Goal: Information Seeking & Learning: Learn about a topic

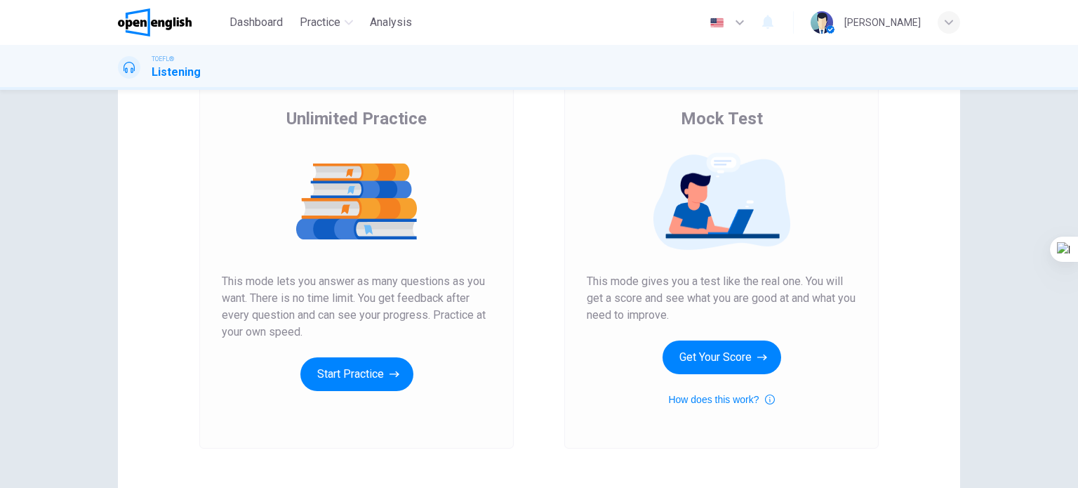
scroll to position [100, 0]
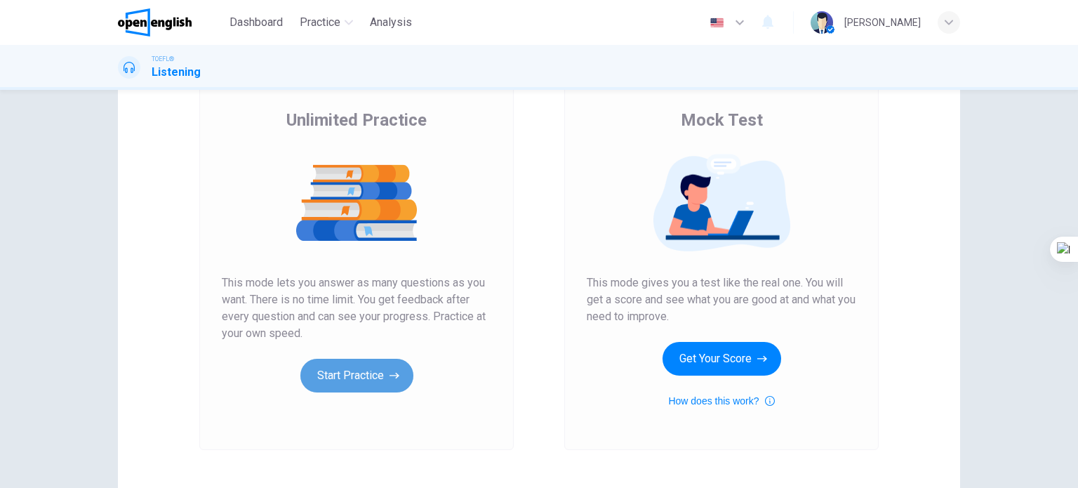
click at [365, 375] on button "Start Practice" at bounding box center [356, 376] width 113 height 34
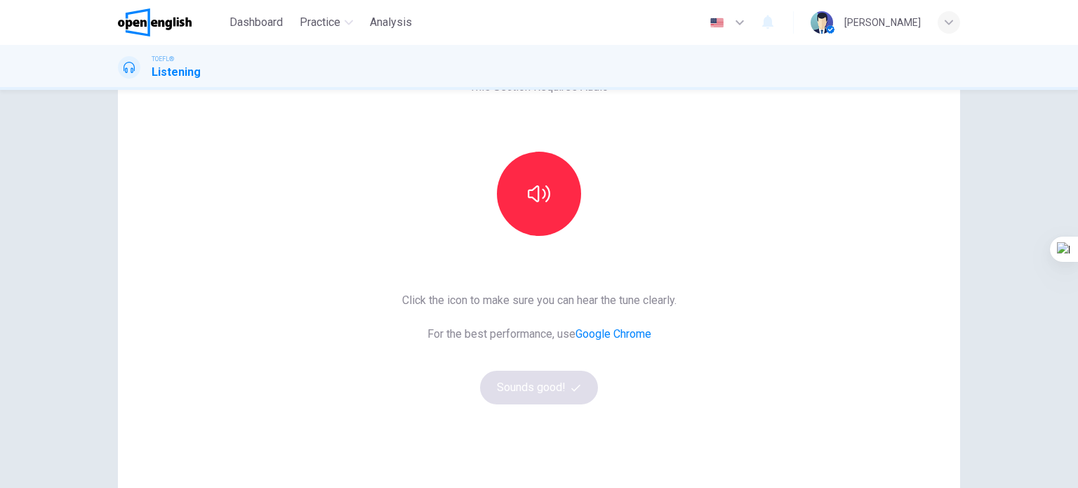
scroll to position [97, 0]
click at [522, 208] on button "button" at bounding box center [539, 192] width 84 height 84
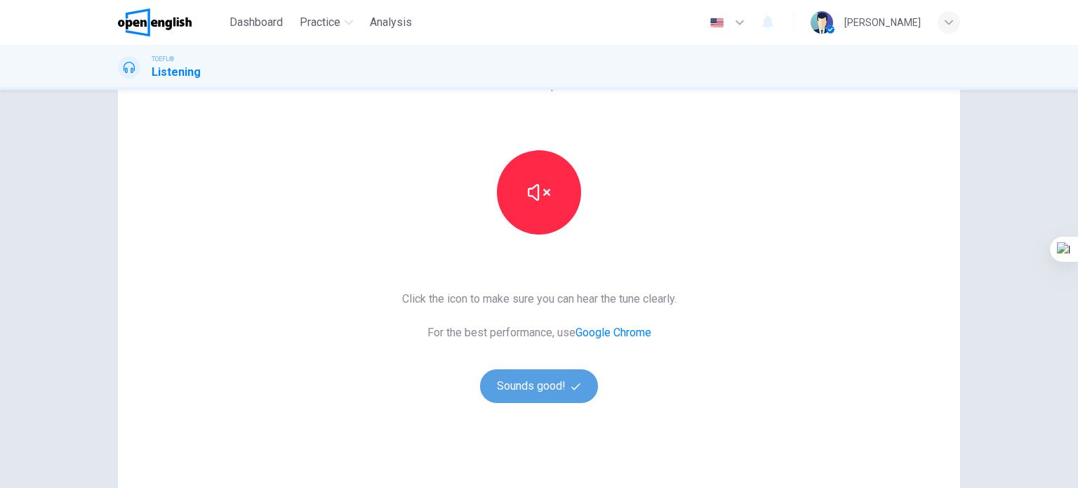
click at [548, 387] on button "Sounds good!" at bounding box center [539, 386] width 118 height 34
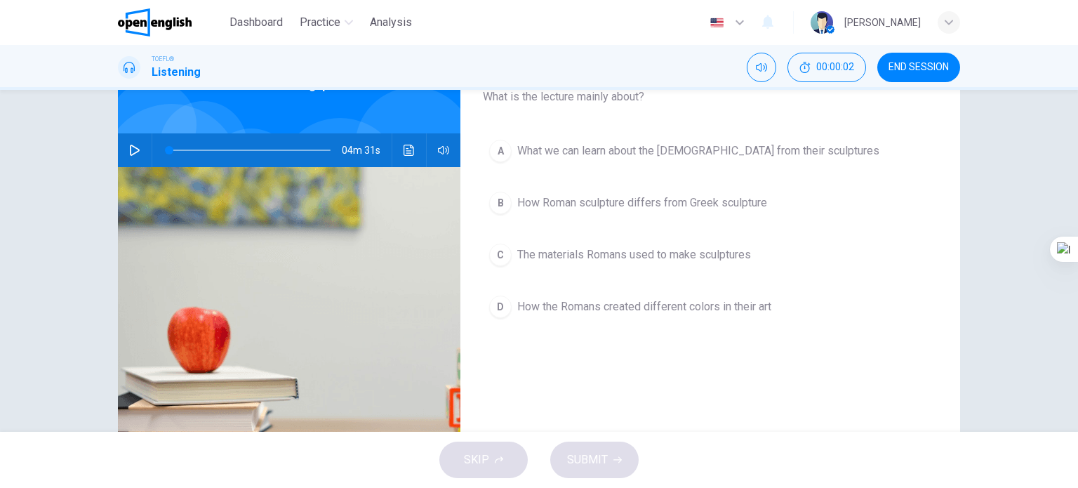
drag, startPoint x: 1076, startPoint y: 177, endPoint x: 1074, endPoint y: 150, distance: 26.7
click at [1074, 150] on html "This site uses cookies, as explained in our Privacy Policy . If you agree to th…" at bounding box center [539, 244] width 1078 height 488
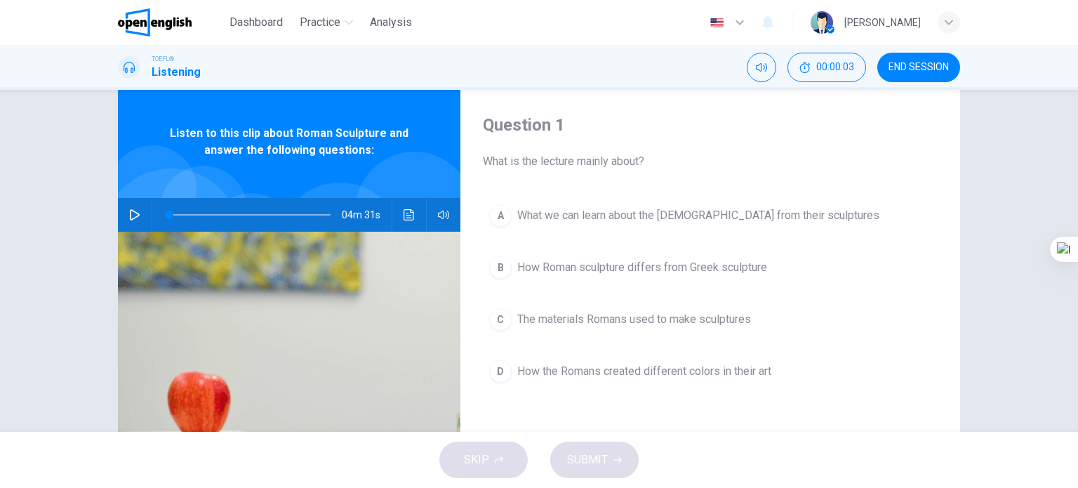
scroll to position [11, 0]
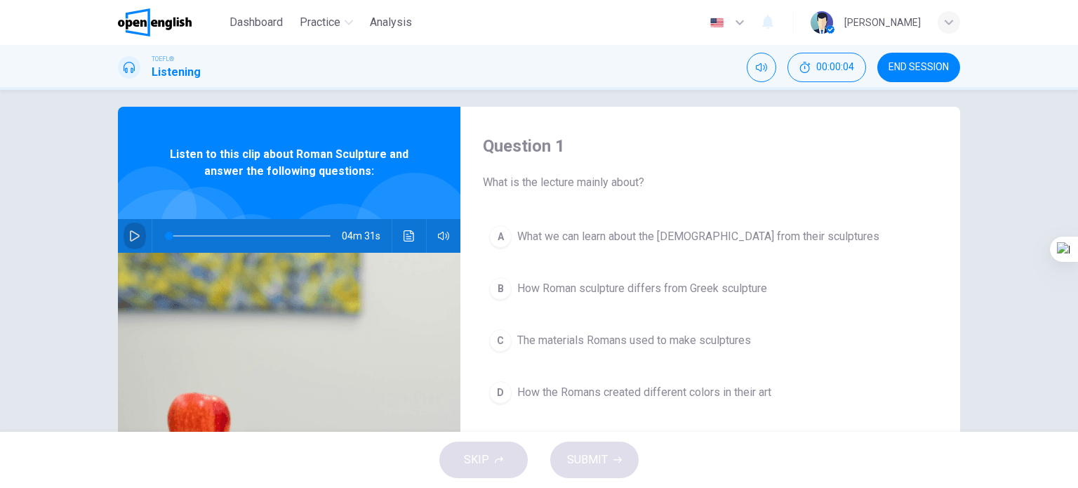
click at [133, 234] on icon "button" at bounding box center [135, 235] width 10 height 11
type input "*"
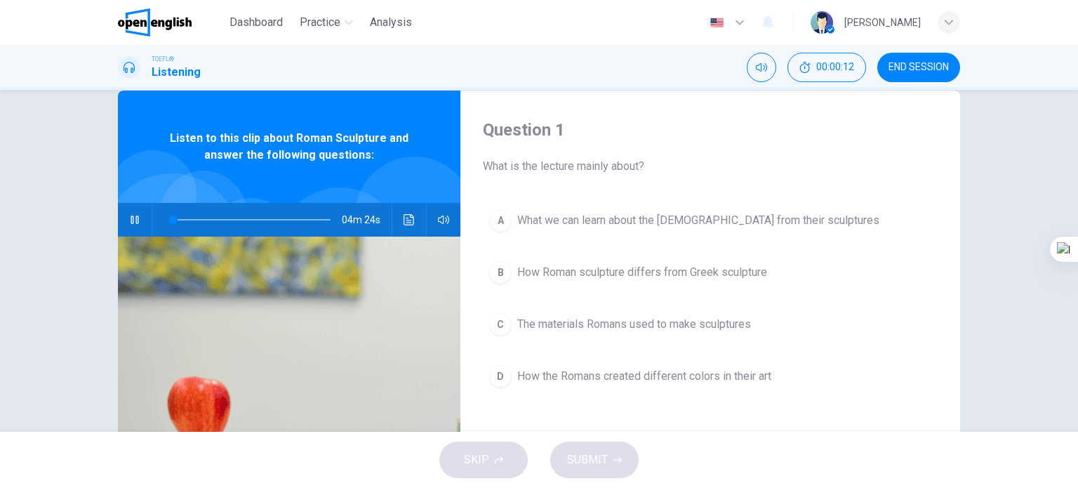
scroll to position [28, 0]
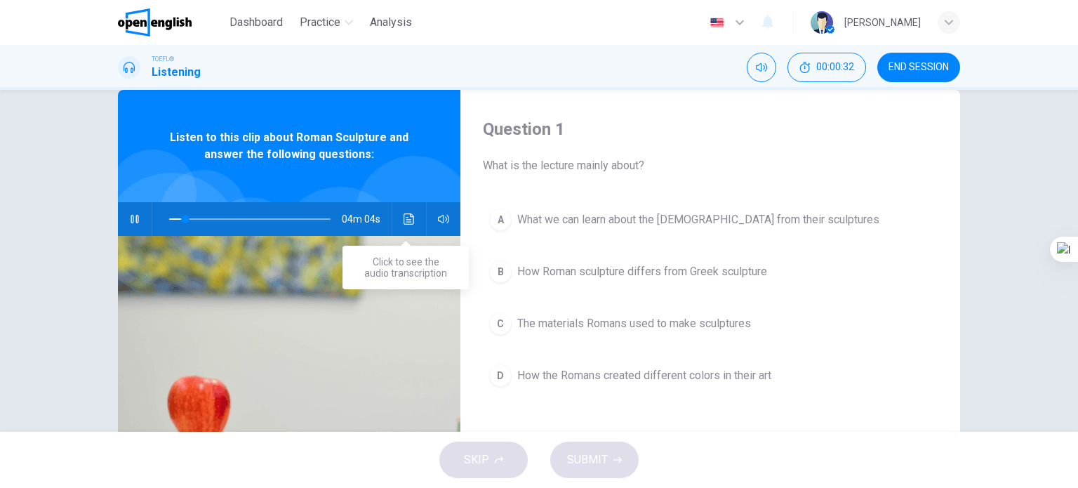
click at [410, 223] on icon "Click to see the audio transcription" at bounding box center [408, 218] width 11 height 11
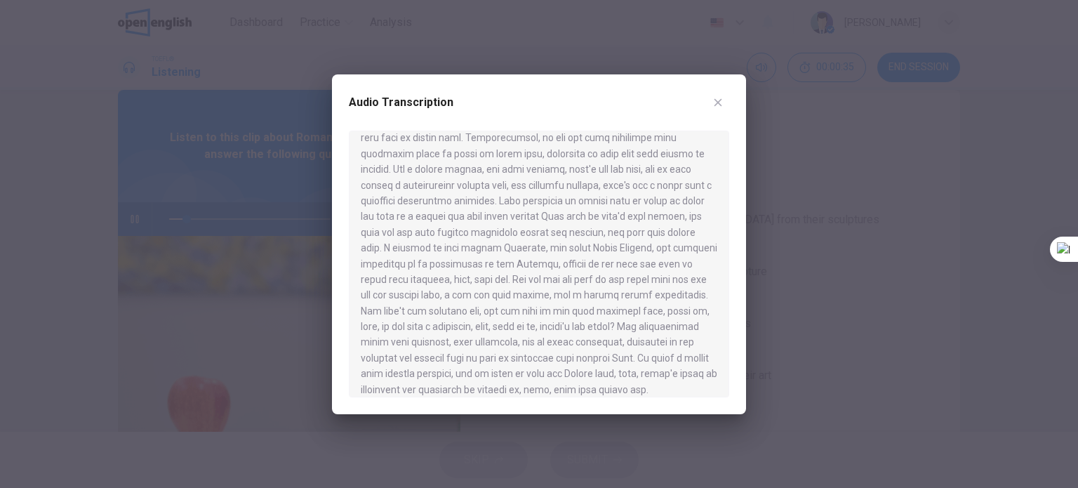
scroll to position [542, 0]
click at [724, 103] on button "button" at bounding box center [718, 102] width 22 height 22
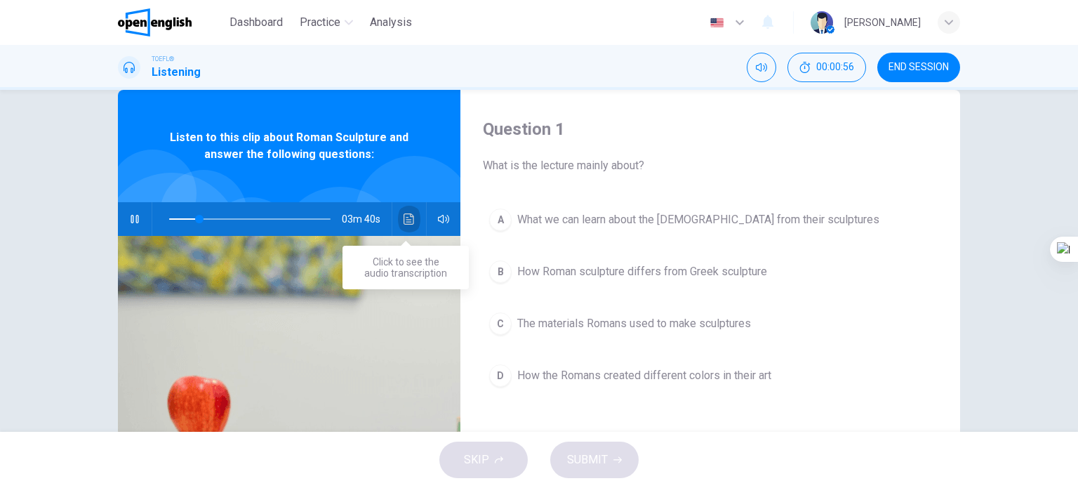
click at [398, 218] on button "Click to see the audio transcription" at bounding box center [409, 219] width 22 height 34
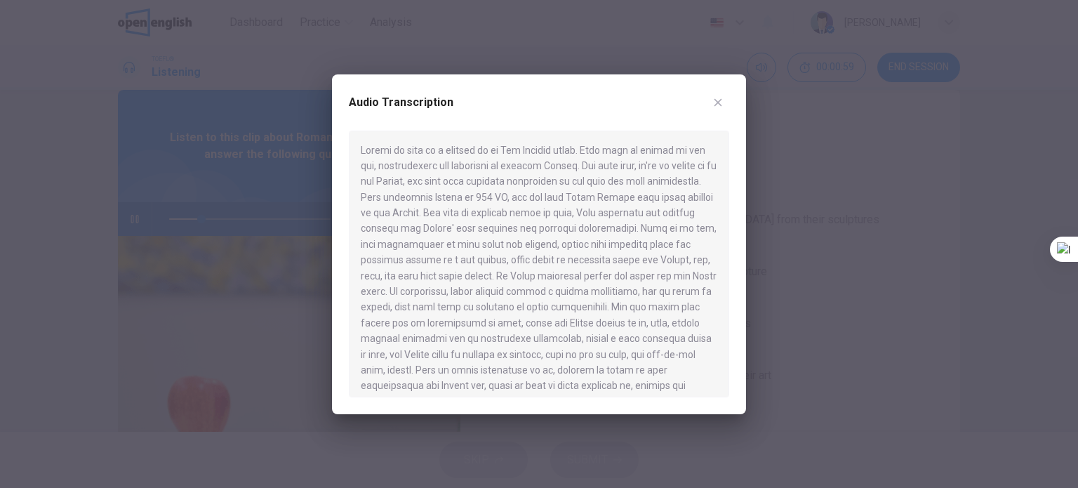
drag, startPoint x: 735, startPoint y: 185, endPoint x: 732, endPoint y: 192, distance: 7.6
click at [732, 192] on div "Audio Transcription" at bounding box center [539, 244] width 414 height 340
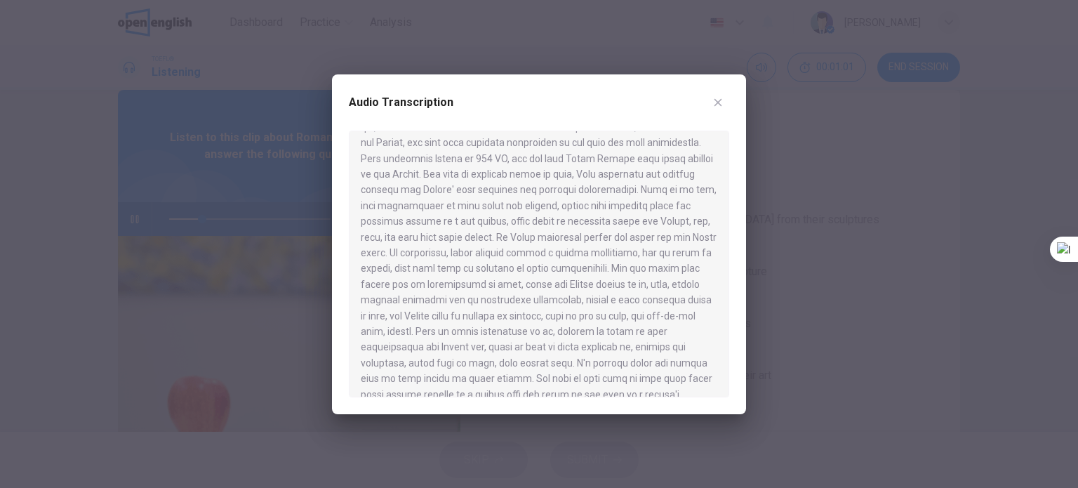
scroll to position [40, 0]
click at [712, 103] on icon "button" at bounding box center [717, 102] width 11 height 11
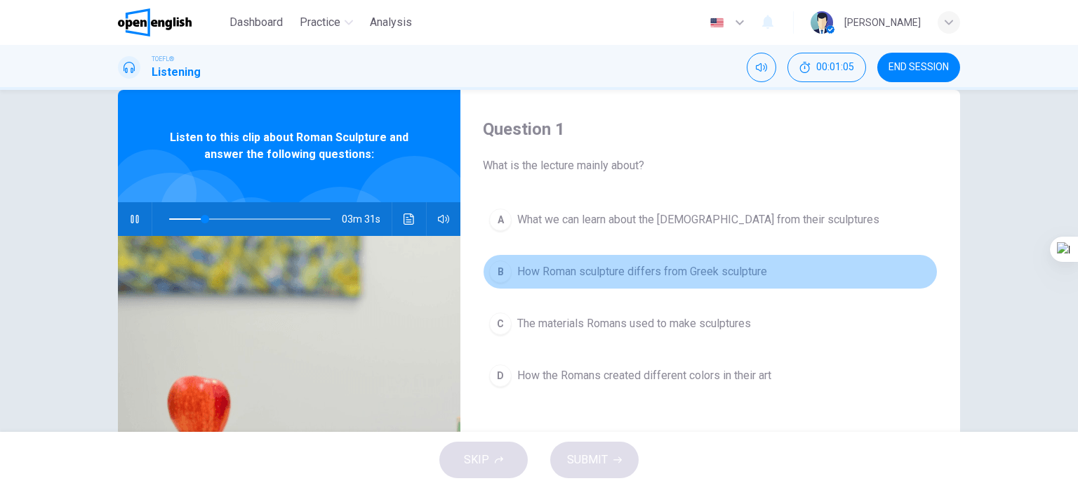
click at [608, 273] on span "How Roman sculpture differs from Greek sculpture" at bounding box center [642, 271] width 250 height 17
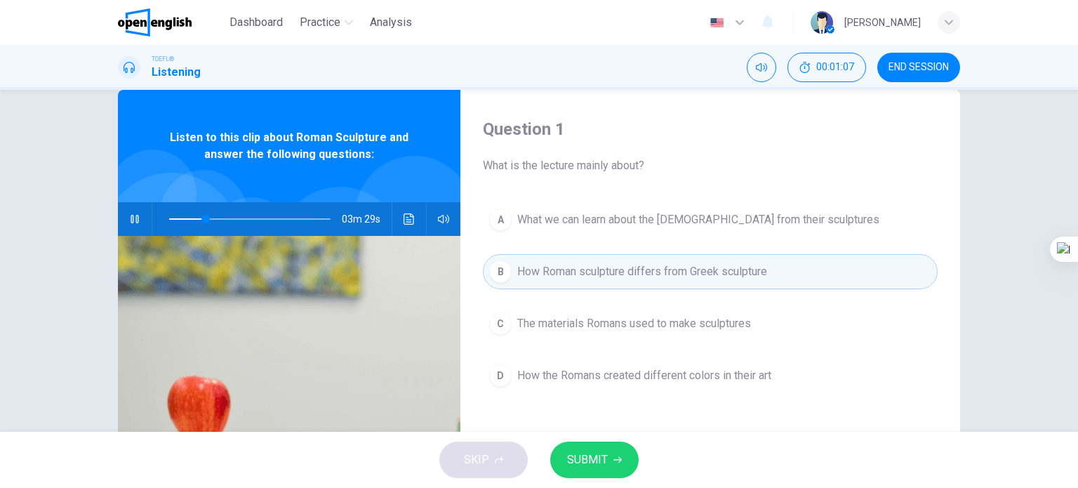
click at [601, 455] on span "SUBMIT" at bounding box center [587, 460] width 41 height 20
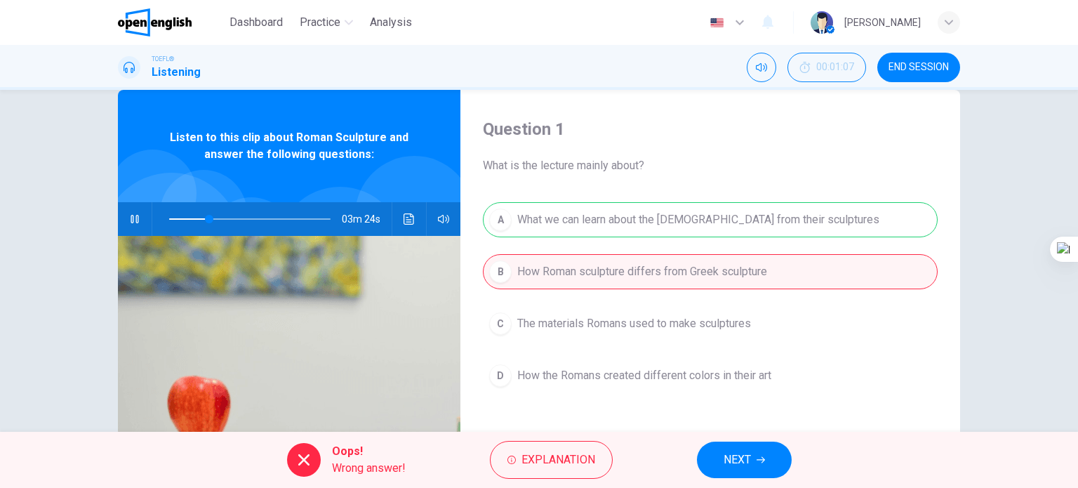
type input "**"
click at [934, 67] on span "END SESSION" at bounding box center [918, 67] width 60 height 11
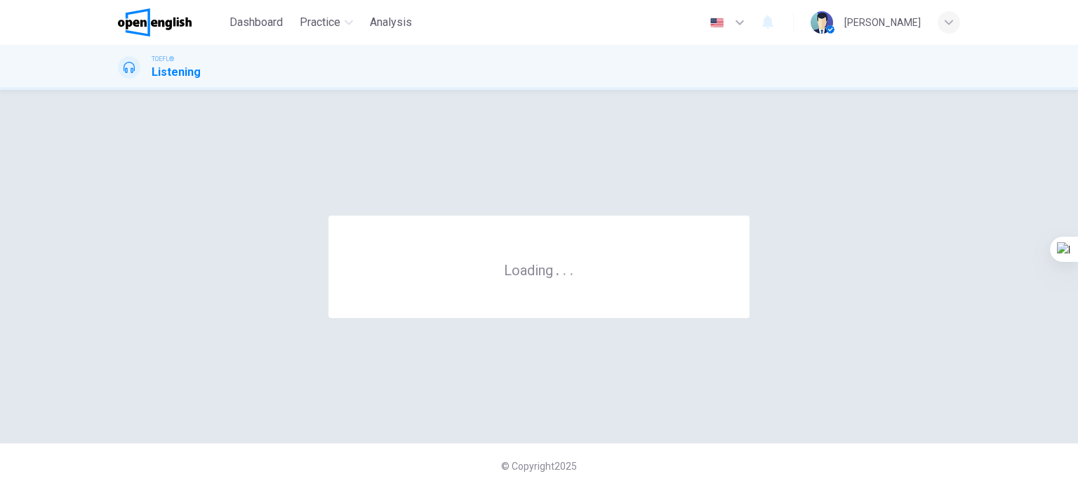
scroll to position [0, 0]
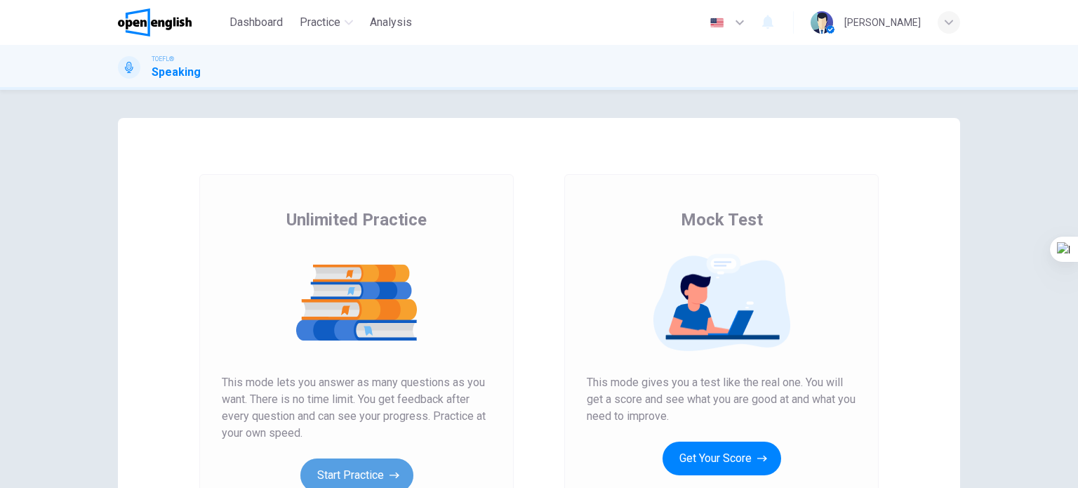
click at [368, 465] on button "Start Practice" at bounding box center [356, 475] width 113 height 34
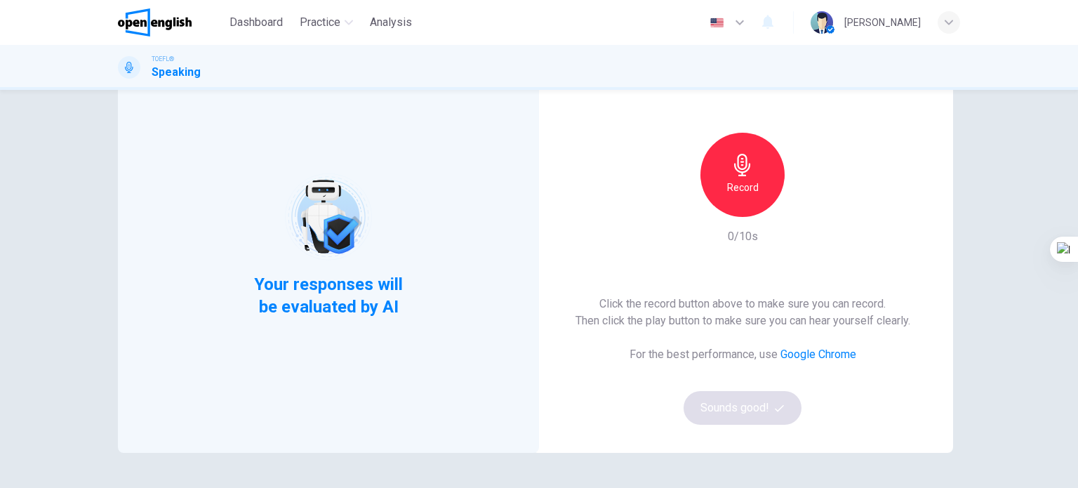
scroll to position [100, 0]
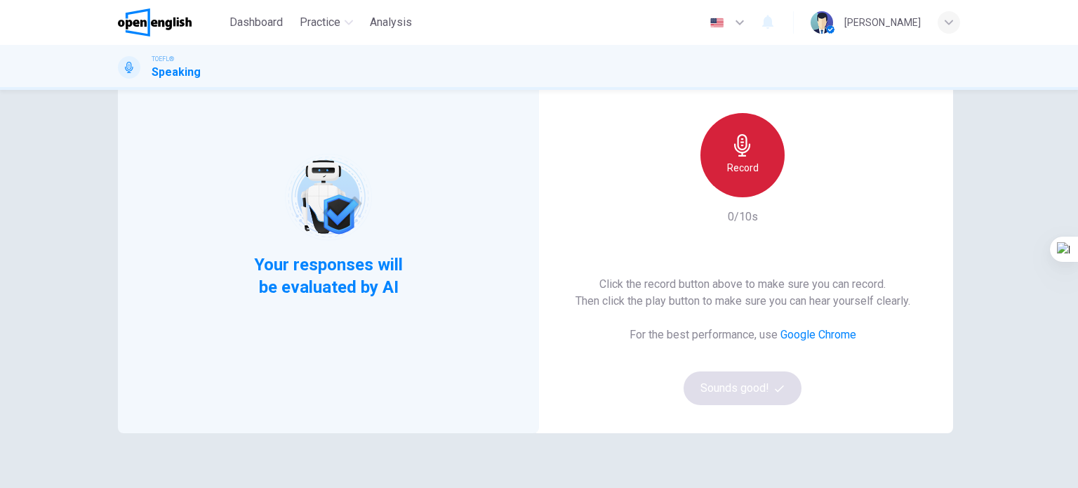
click at [747, 156] on div "Record" at bounding box center [742, 155] width 84 height 84
click at [747, 156] on div "Stop" at bounding box center [742, 155] width 84 height 84
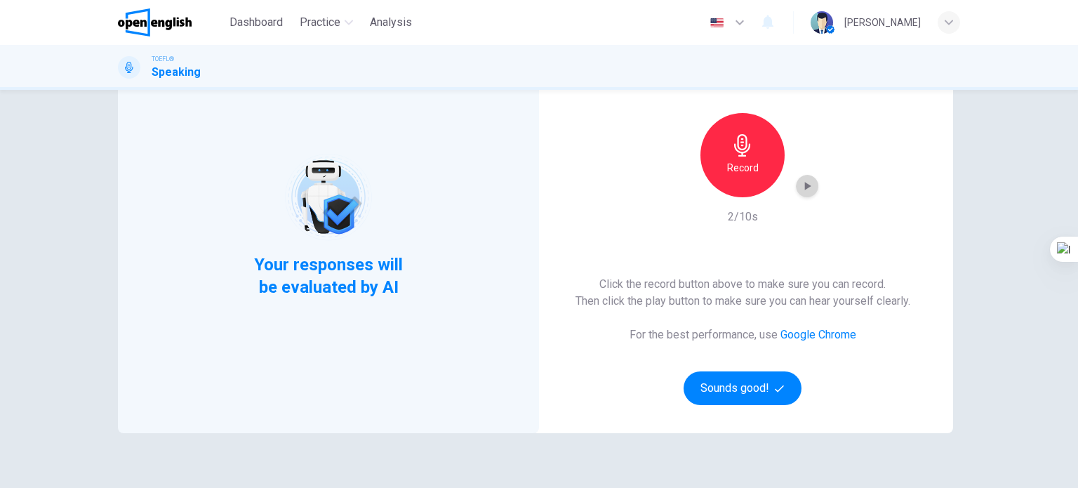
click at [804, 194] on div "button" at bounding box center [807, 186] width 22 height 22
click at [723, 394] on button "Sounds good!" at bounding box center [742, 388] width 118 height 34
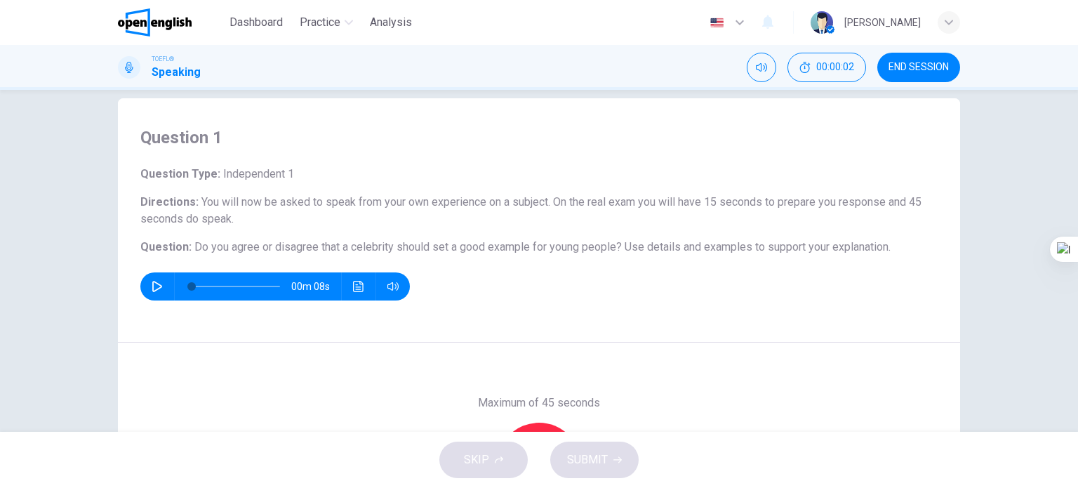
scroll to position [20, 0]
click at [156, 286] on icon "button" at bounding box center [157, 286] width 10 height 11
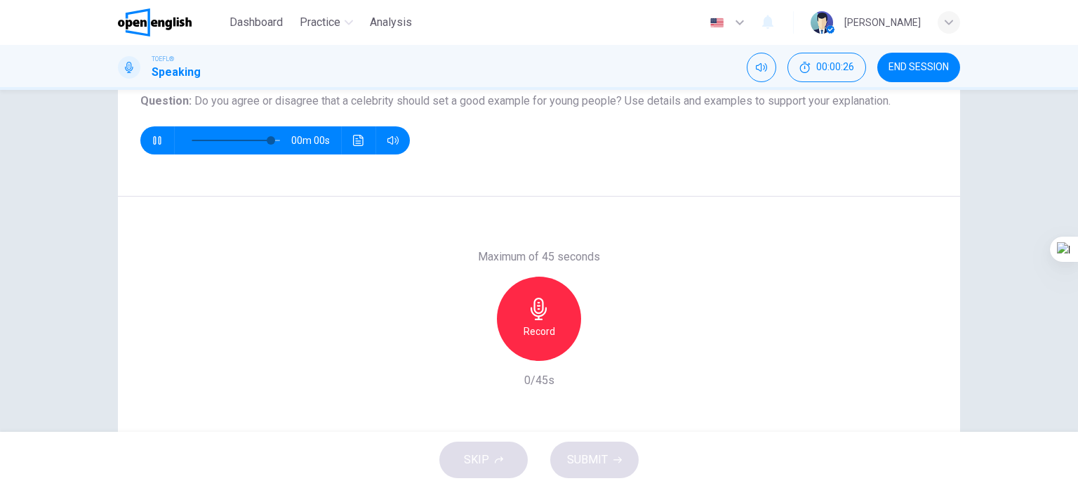
type input "*"
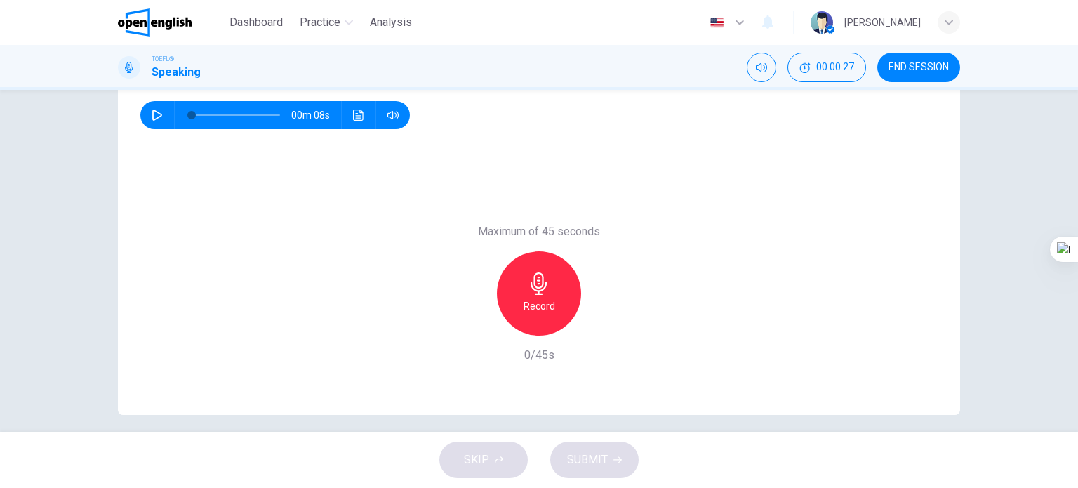
scroll to position [192, 0]
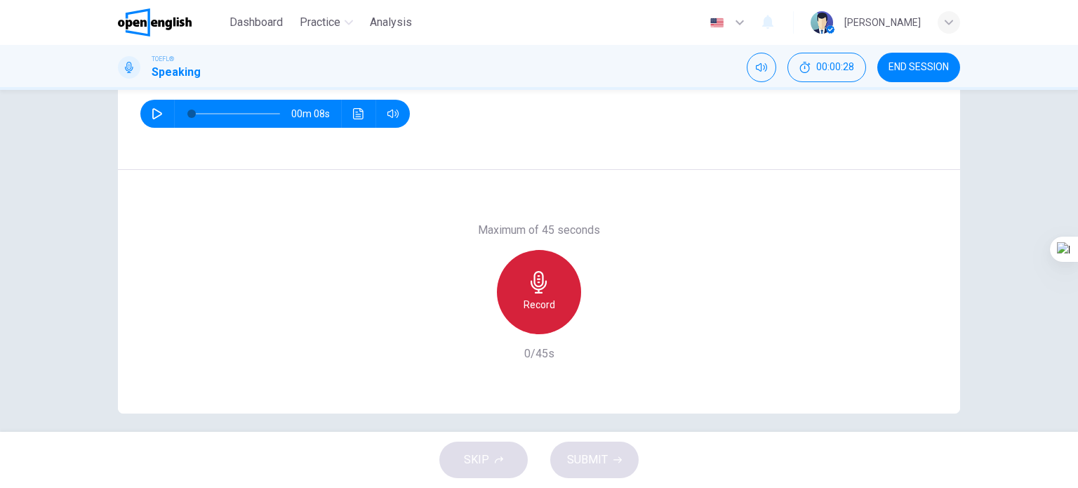
click at [526, 294] on div "Record" at bounding box center [539, 292] width 84 height 84
drag, startPoint x: 1076, startPoint y: 224, endPoint x: 1075, endPoint y: 176, distance: 47.7
click at [1075, 176] on html "This site uses cookies, as explained in our Privacy Policy . If you agree to th…" at bounding box center [539, 244] width 1078 height 488
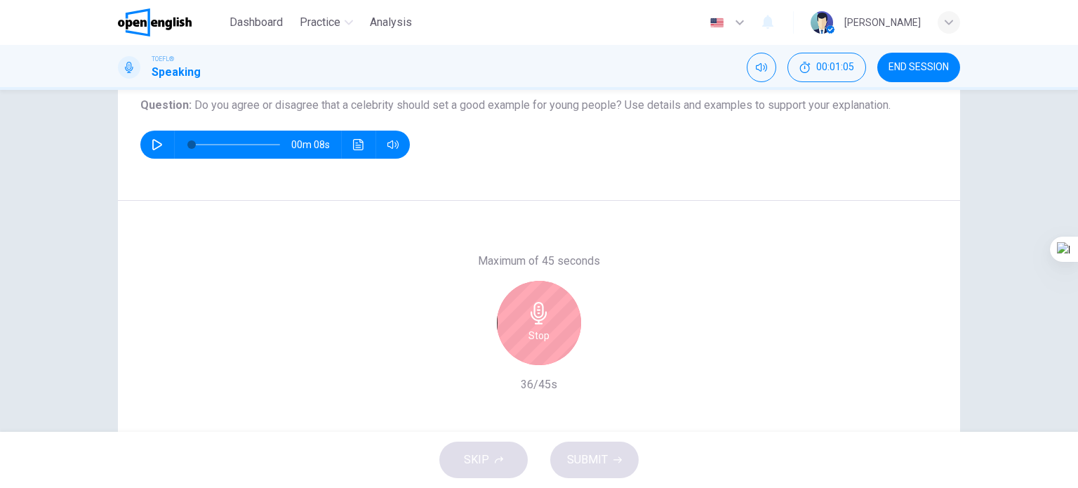
scroll to position [163, 0]
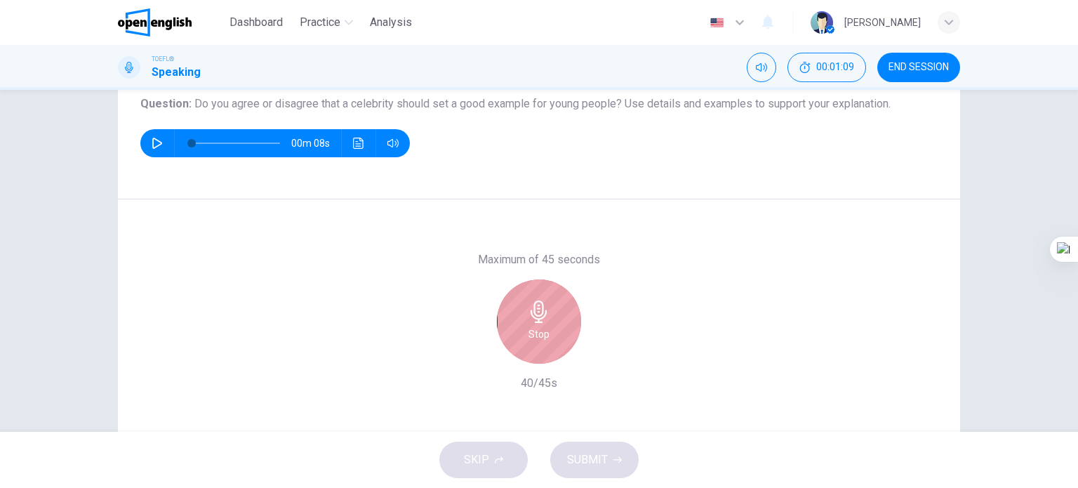
click at [548, 340] on div "Stop" at bounding box center [539, 321] width 84 height 84
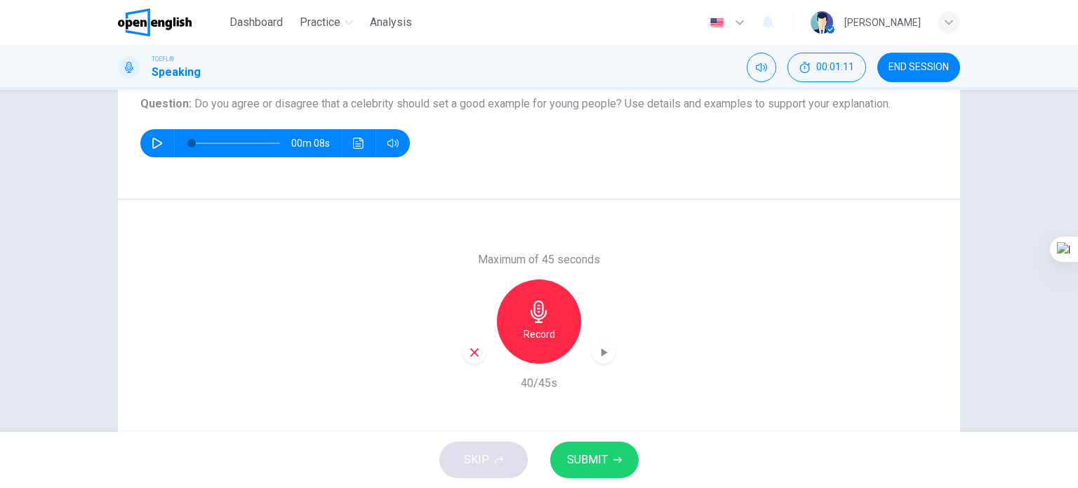
click at [600, 465] on span "SUBMIT" at bounding box center [587, 460] width 41 height 20
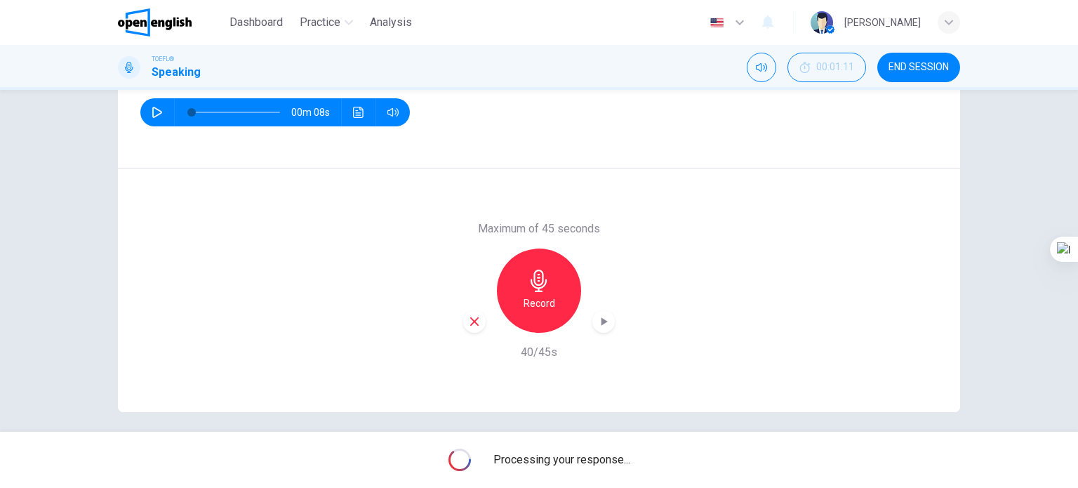
scroll to position [202, 0]
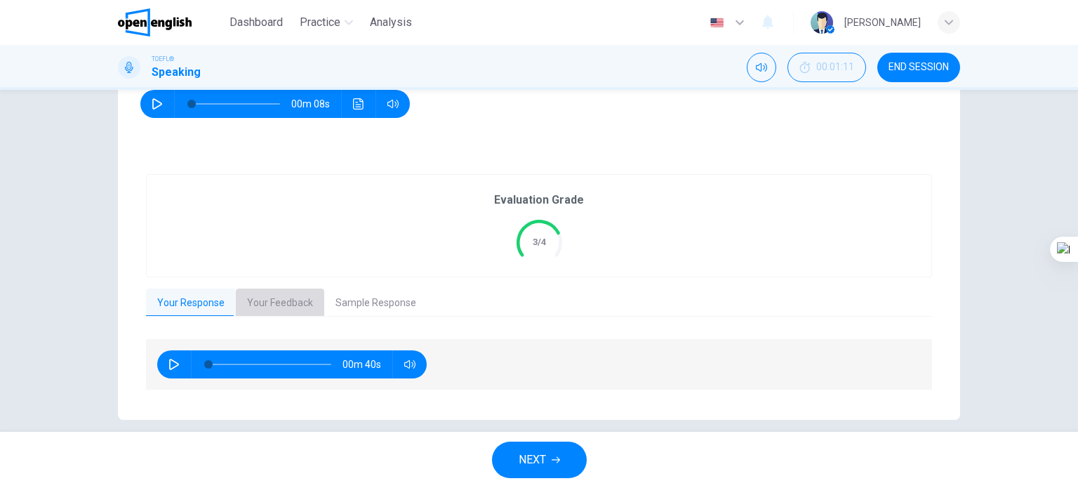
click at [297, 302] on button "Your Feedback" at bounding box center [280, 302] width 88 height 29
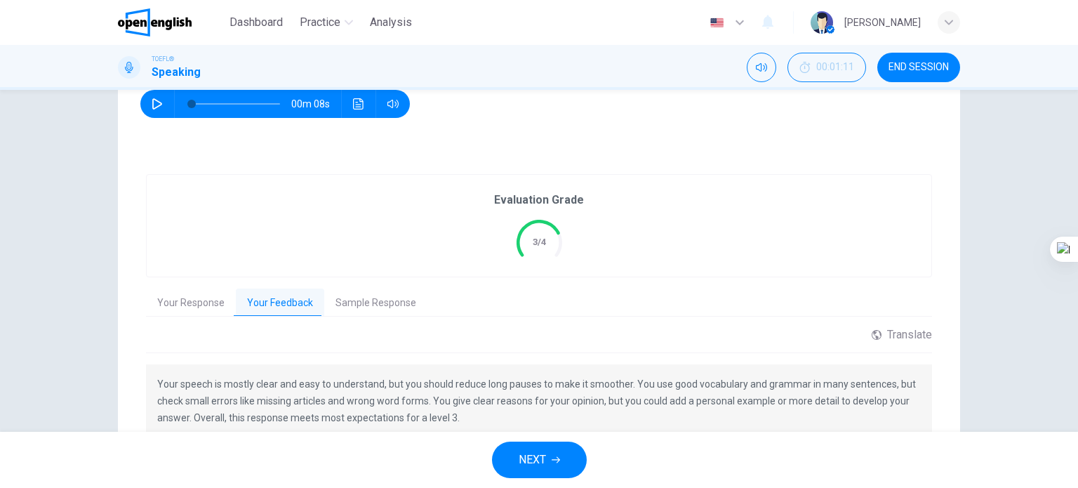
click at [1024, 215] on div "Question 1 Question Type : Independent 1 Directions : You will now be asked to …" at bounding box center [539, 261] width 1078 height 342
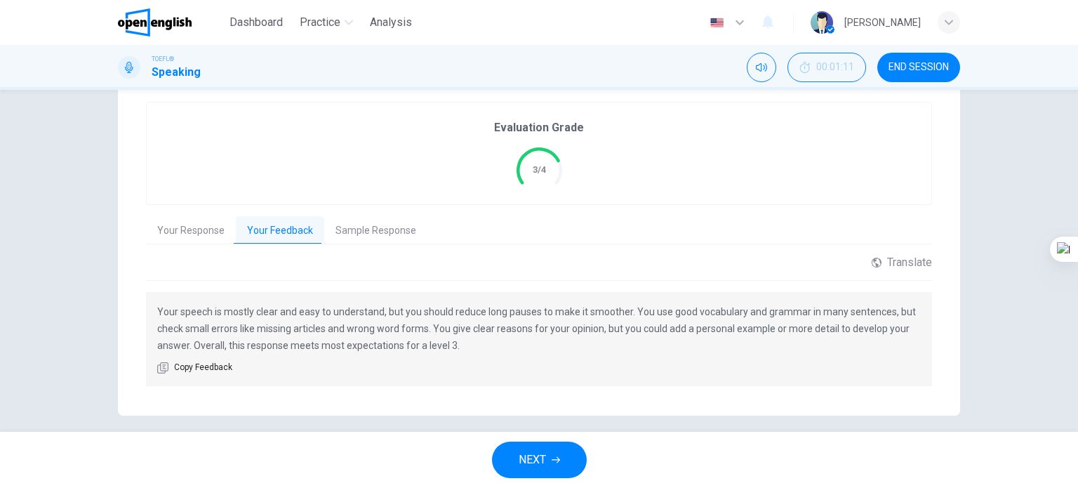
scroll to position [286, 0]
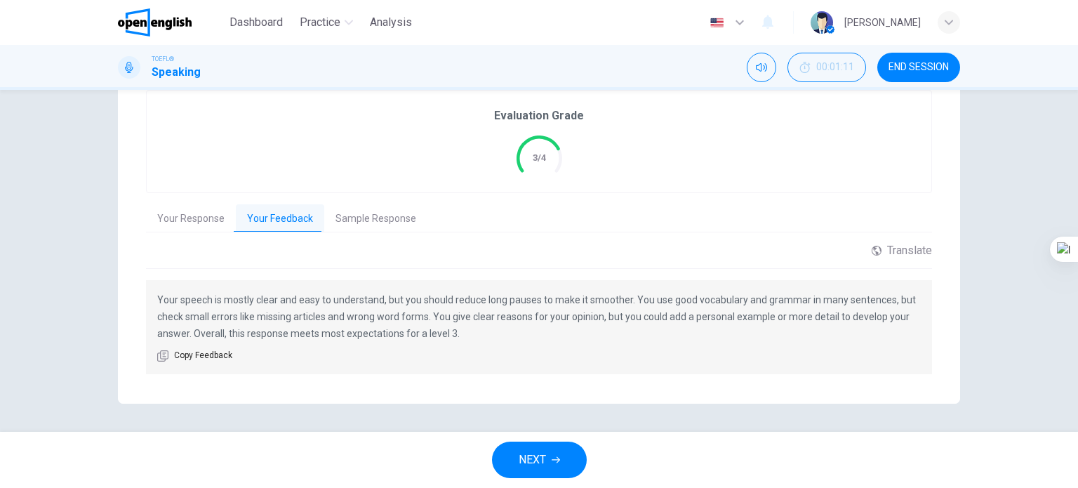
click at [381, 216] on button "Sample Response" at bounding box center [375, 218] width 103 height 29
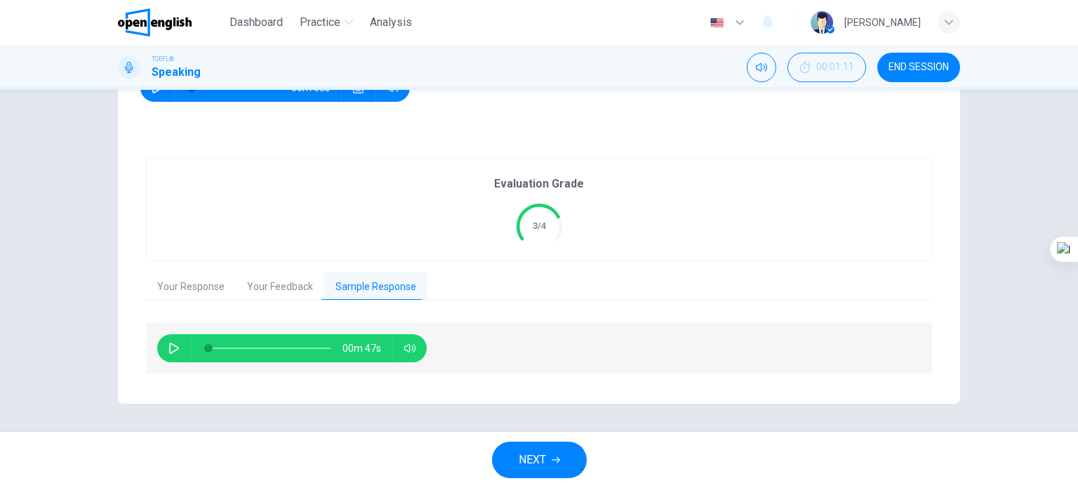
scroll to position [217, 0]
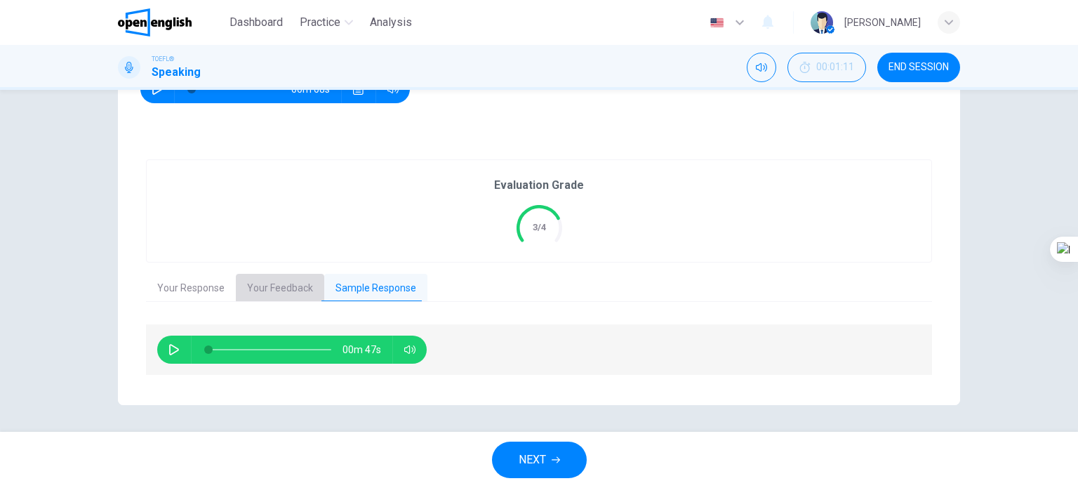
click at [296, 286] on button "Your Feedback" at bounding box center [280, 288] width 88 height 29
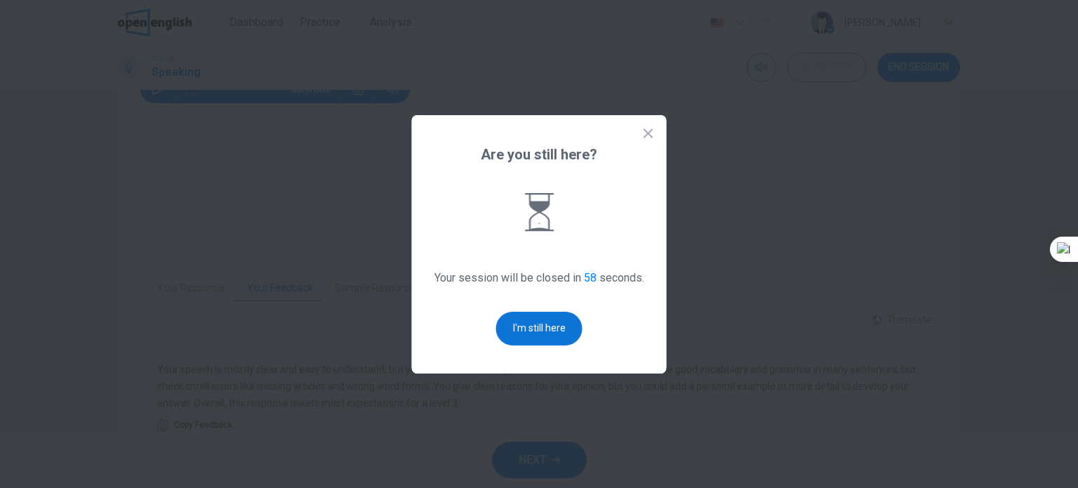
click at [539, 331] on button "I'm still here" at bounding box center [539, 329] width 86 height 34
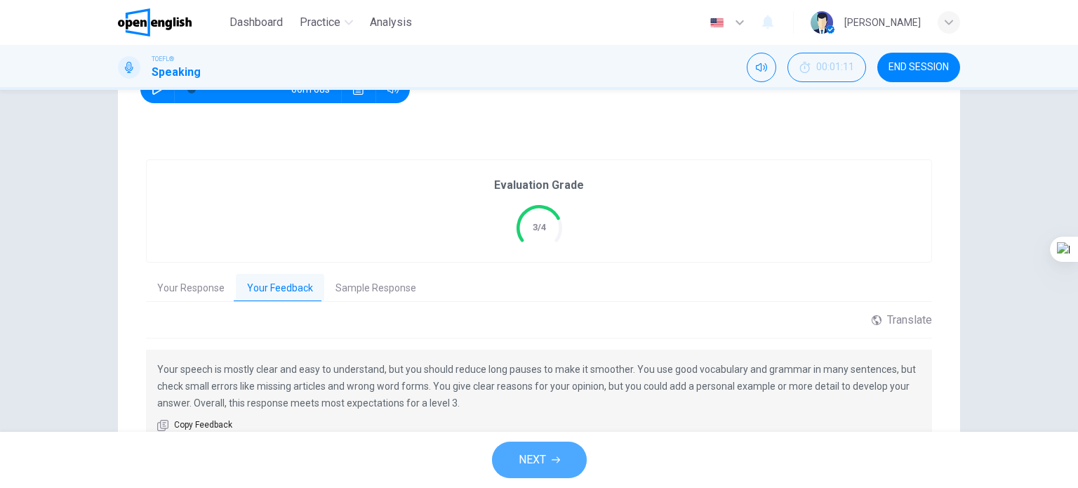
click at [509, 455] on button "NEXT" at bounding box center [539, 459] width 95 height 36
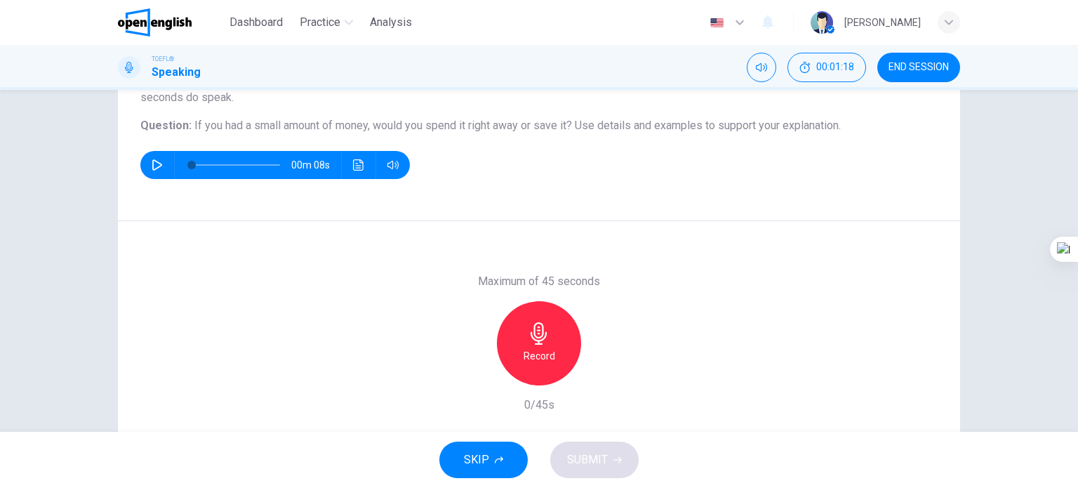
scroll to position [142, 0]
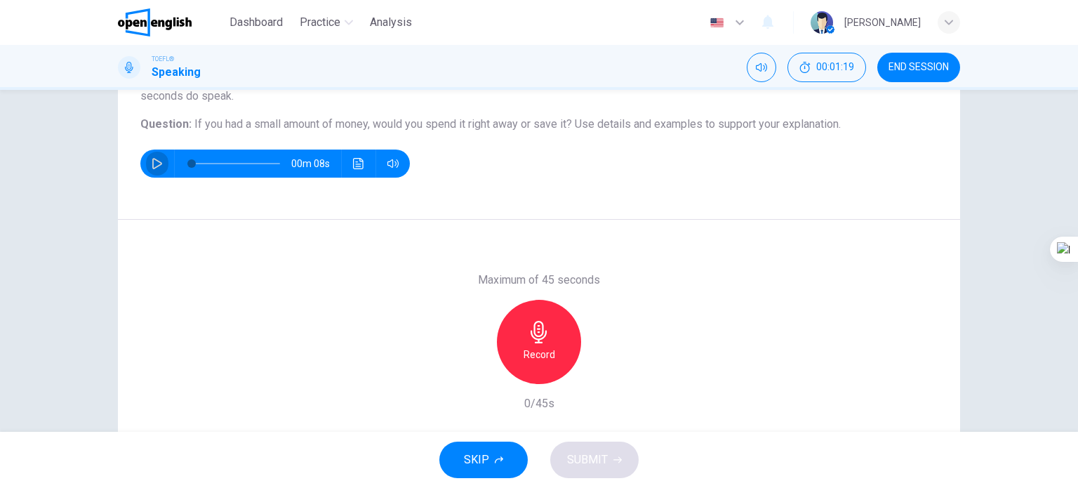
click at [152, 168] on icon "button" at bounding box center [157, 163] width 10 height 11
type input "*"
click at [535, 344] on div "Record" at bounding box center [539, 342] width 84 height 84
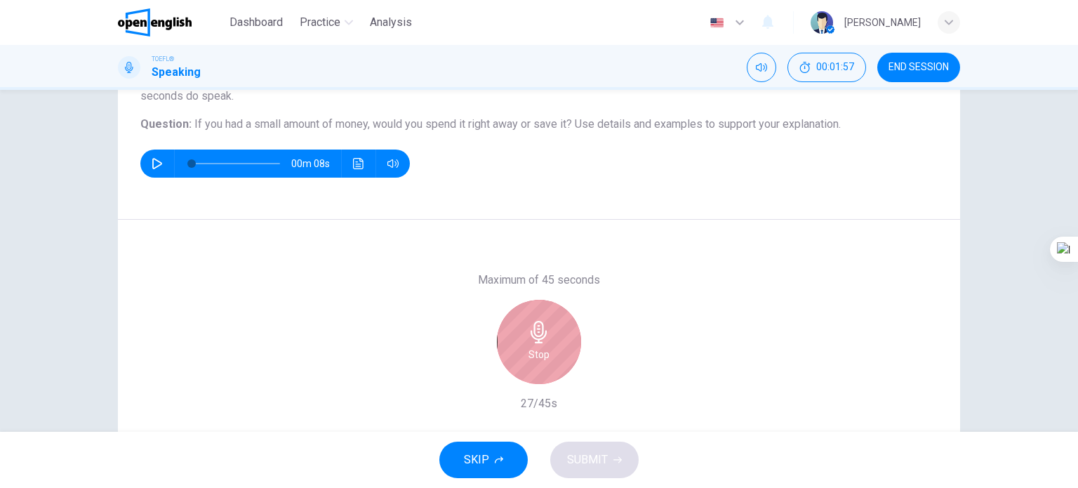
click at [533, 337] on icon "button" at bounding box center [538, 332] width 16 height 22
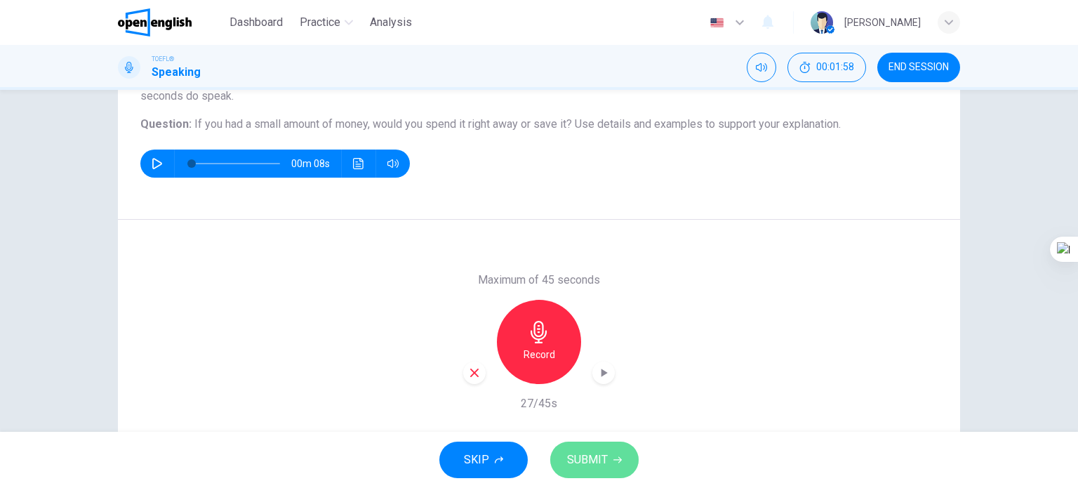
click at [599, 466] on span "SUBMIT" at bounding box center [587, 460] width 41 height 20
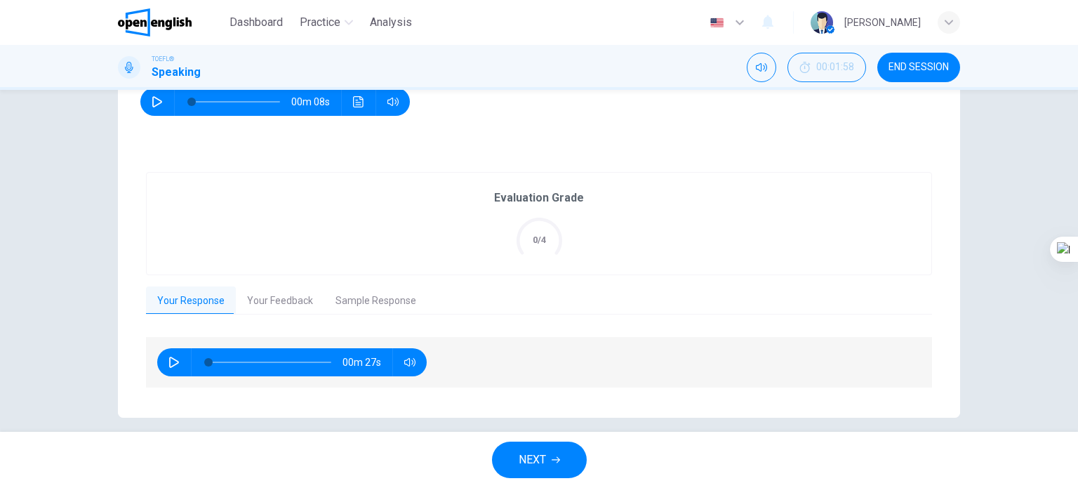
scroll to position [217, 0]
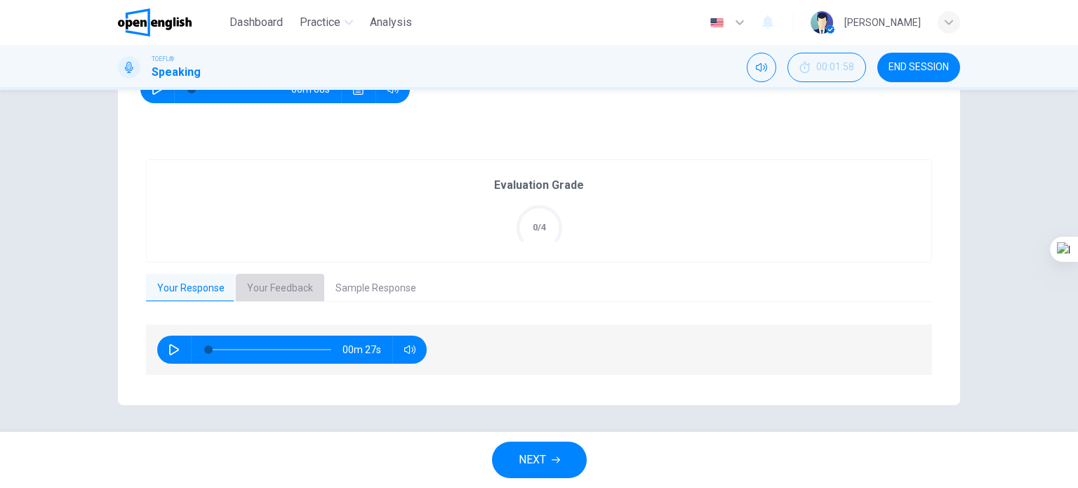
click at [279, 281] on button "Your Feedback" at bounding box center [280, 288] width 88 height 29
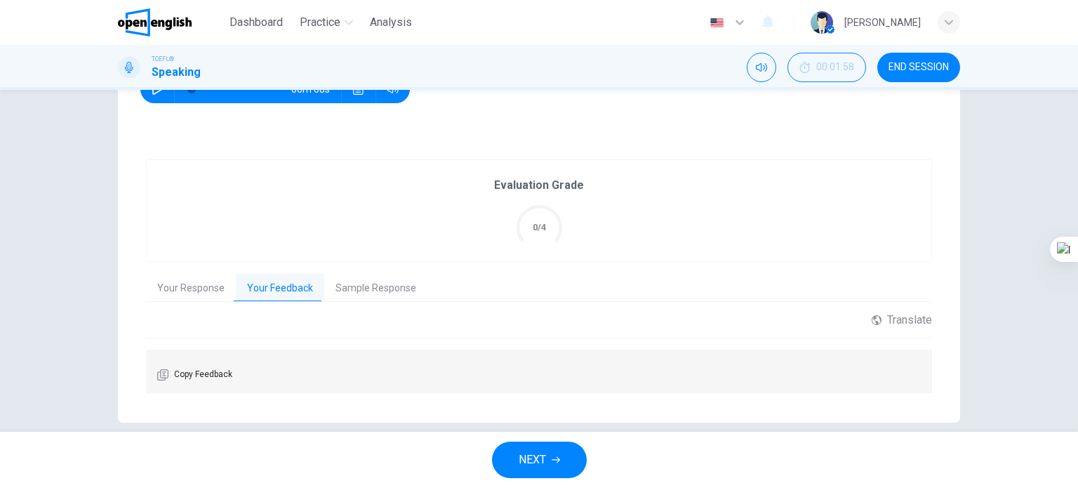
scroll to position [236, 0]
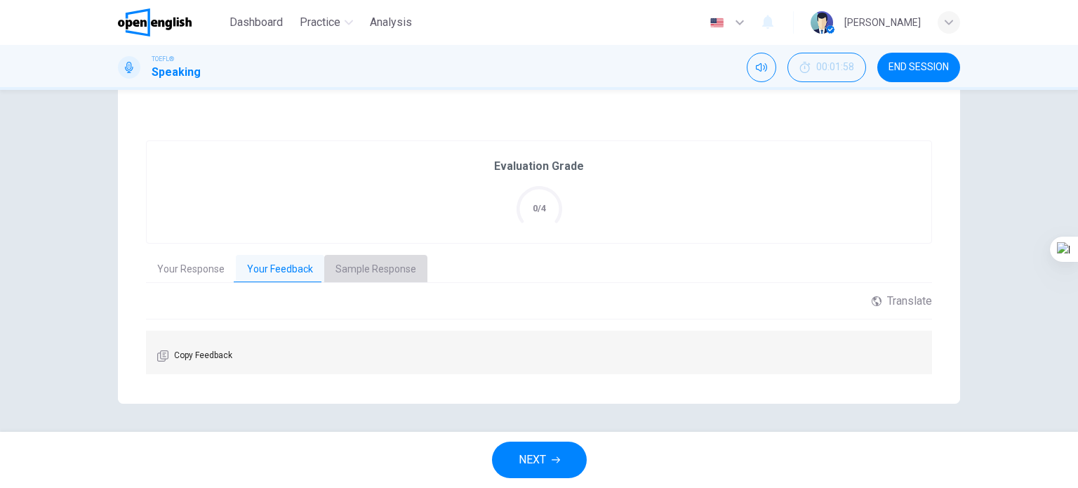
click at [376, 268] on button "Sample Response" at bounding box center [375, 269] width 103 height 29
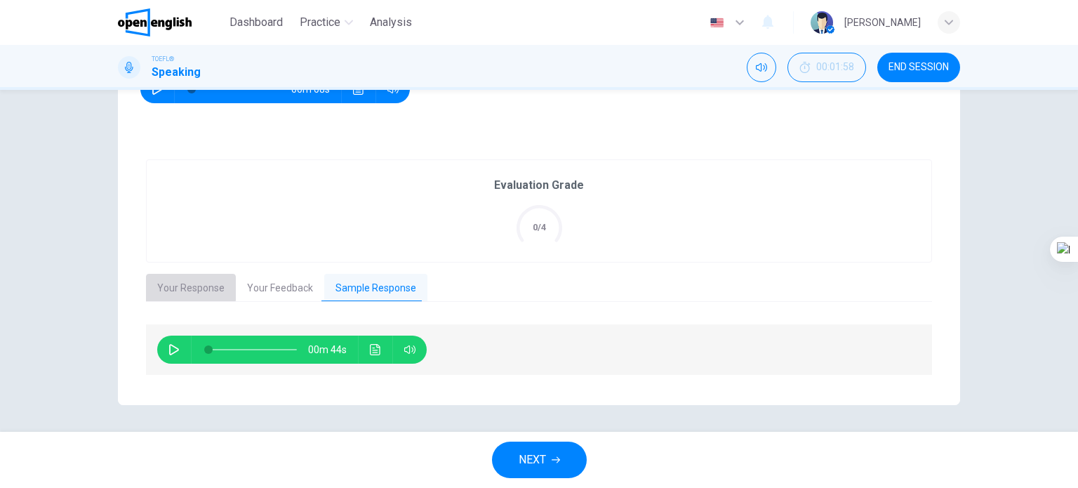
click at [180, 287] on button "Your Response" at bounding box center [191, 288] width 90 height 29
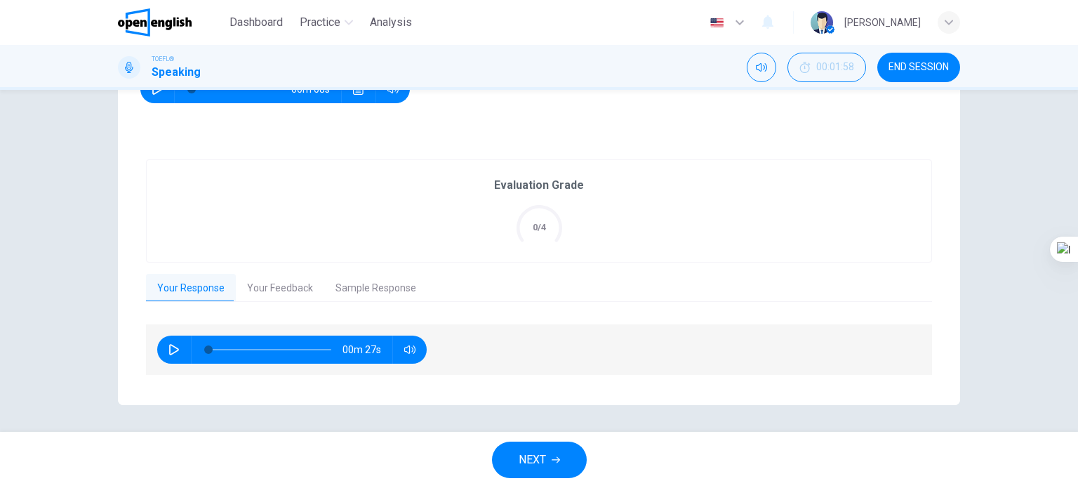
click at [170, 355] on button "button" at bounding box center [174, 349] width 22 height 28
click at [309, 288] on button "Your Feedback" at bounding box center [280, 288] width 88 height 29
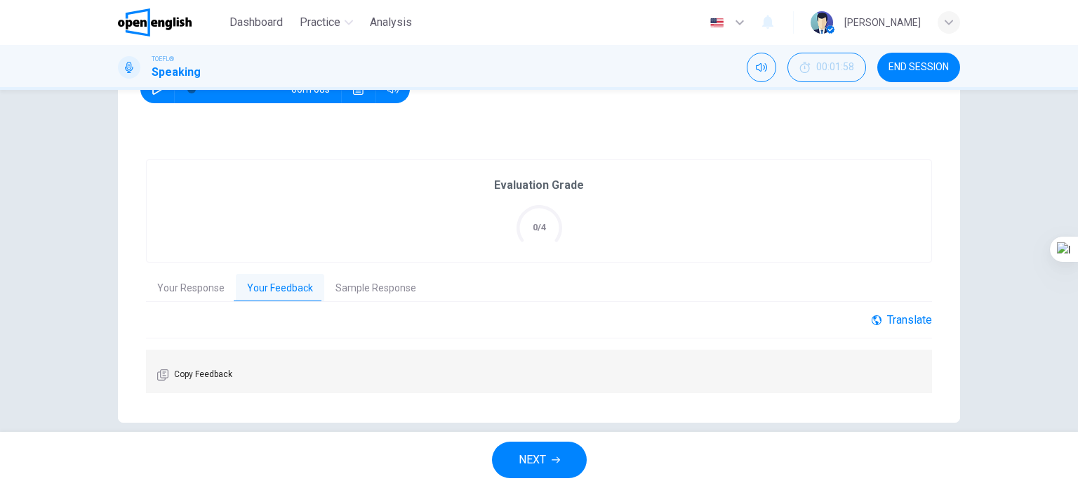
click at [907, 319] on div "Translate" at bounding box center [901, 319] width 60 height 13
click at [544, 315] on div "Translate ​ ​ Powered by" at bounding box center [539, 325] width 786 height 25
click at [155, 288] on button "Your Response" at bounding box center [191, 288] width 90 height 29
type input "*"
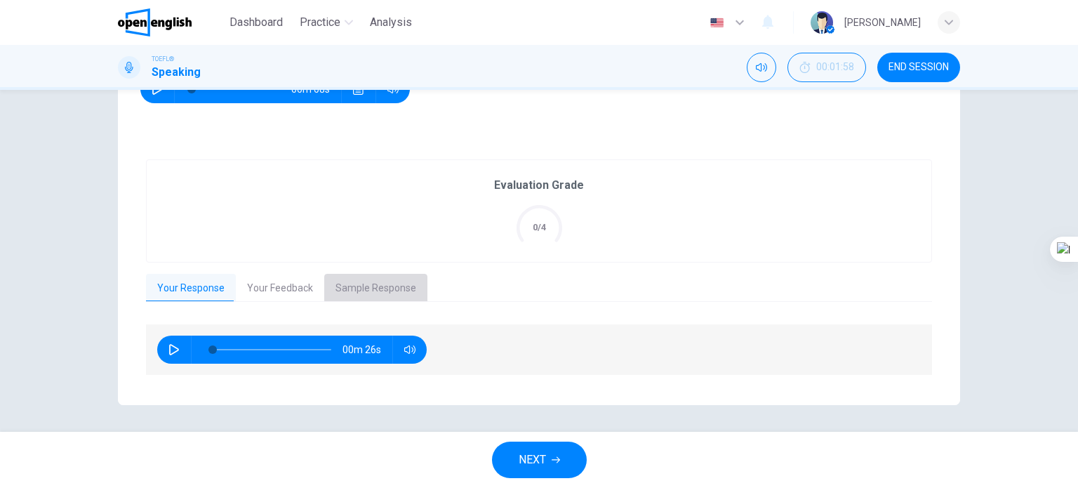
click at [383, 292] on button "Sample Response" at bounding box center [375, 288] width 103 height 29
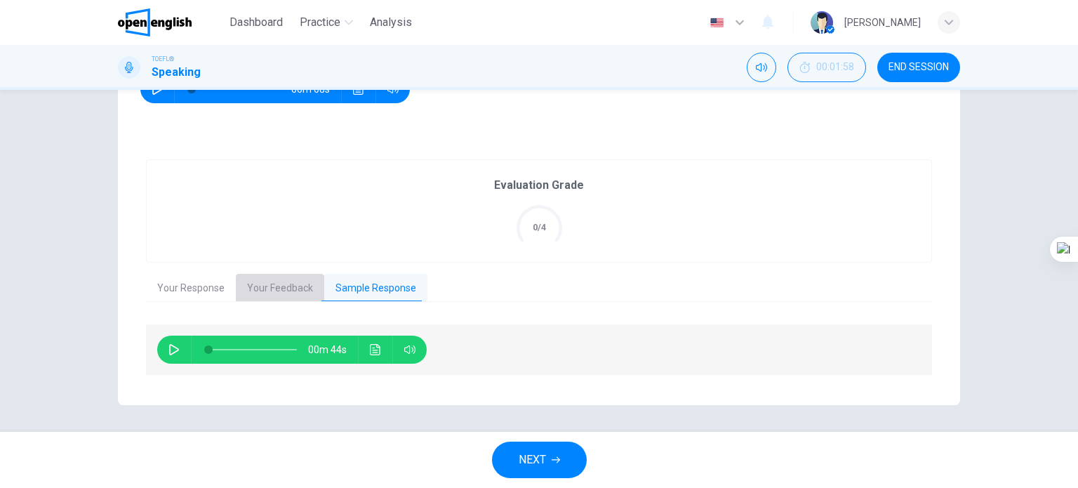
click at [270, 297] on button "Your Feedback" at bounding box center [280, 288] width 88 height 29
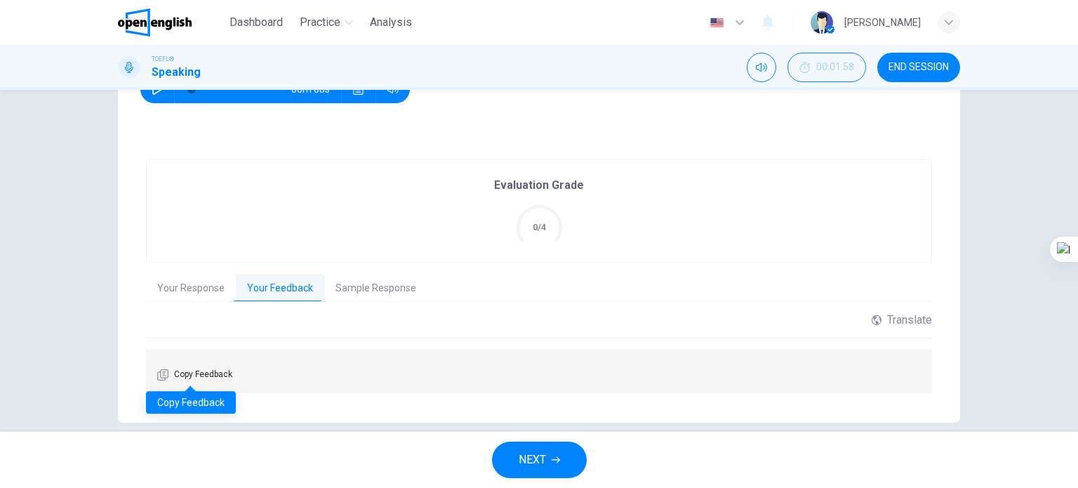
click at [174, 368] on span "Copy Feedback" at bounding box center [203, 375] width 58 height 14
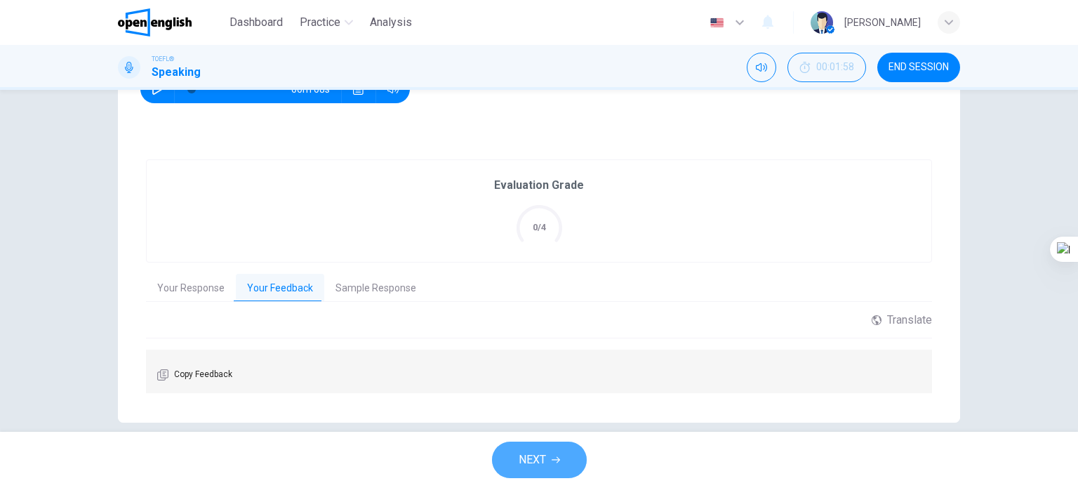
click at [545, 453] on span "NEXT" at bounding box center [531, 460] width 27 height 20
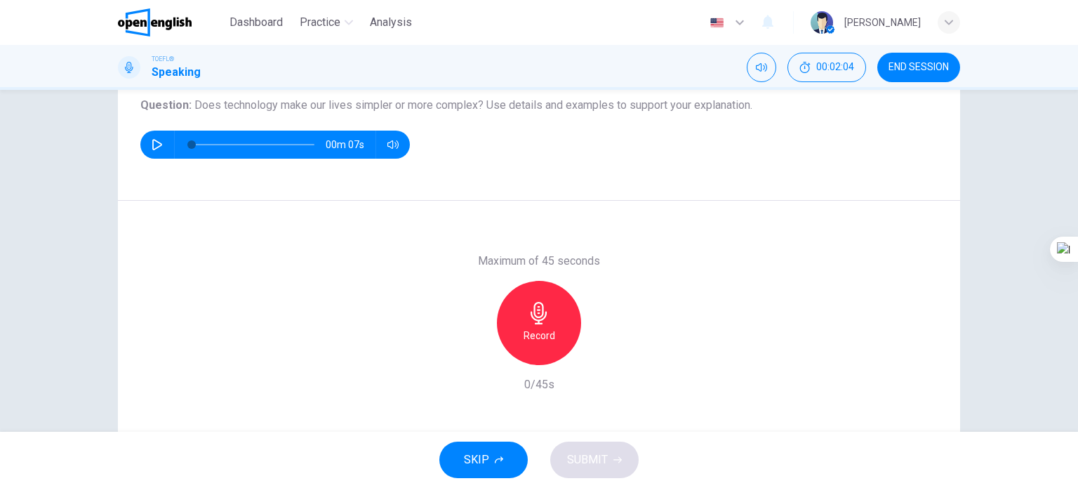
scroll to position [160, 0]
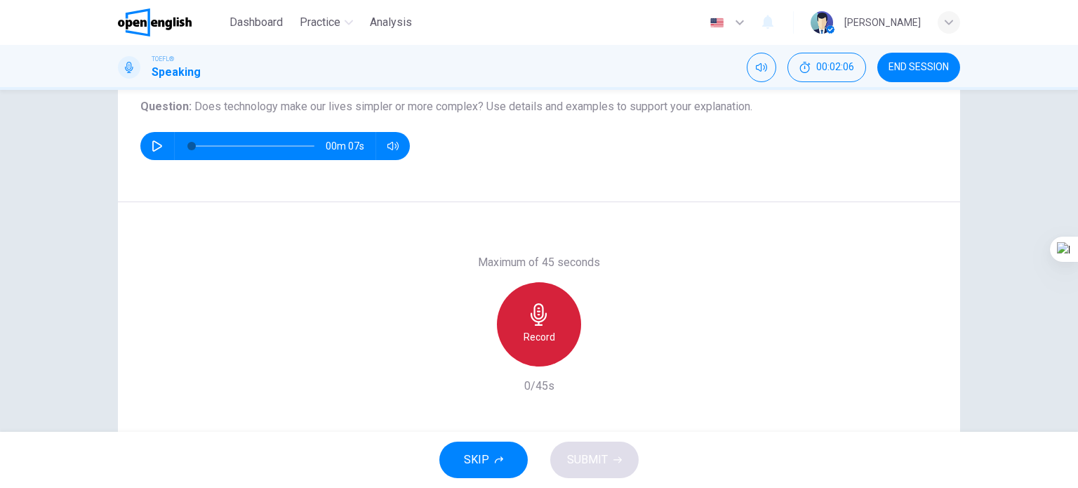
click at [530, 306] on icon "button" at bounding box center [538, 314] width 16 height 22
click at [788, 273] on div "Maximum of 45 seconds Stop 22/45s" at bounding box center [539, 323] width 842 height 243
click at [518, 353] on div "Stop" at bounding box center [539, 324] width 84 height 84
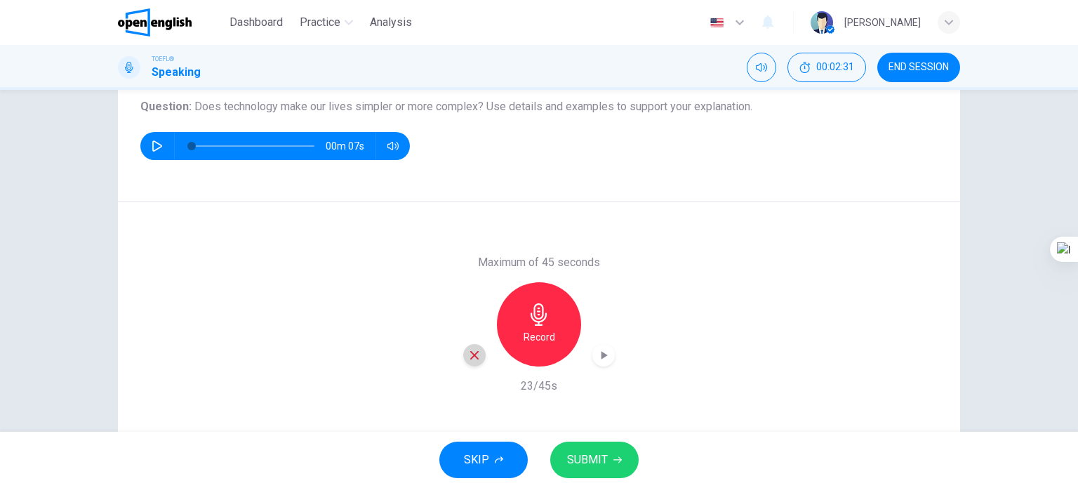
click at [470, 353] on icon "button" at bounding box center [474, 355] width 8 height 8
click at [255, 20] on span "Dashboard" at bounding box center [255, 22] width 53 height 17
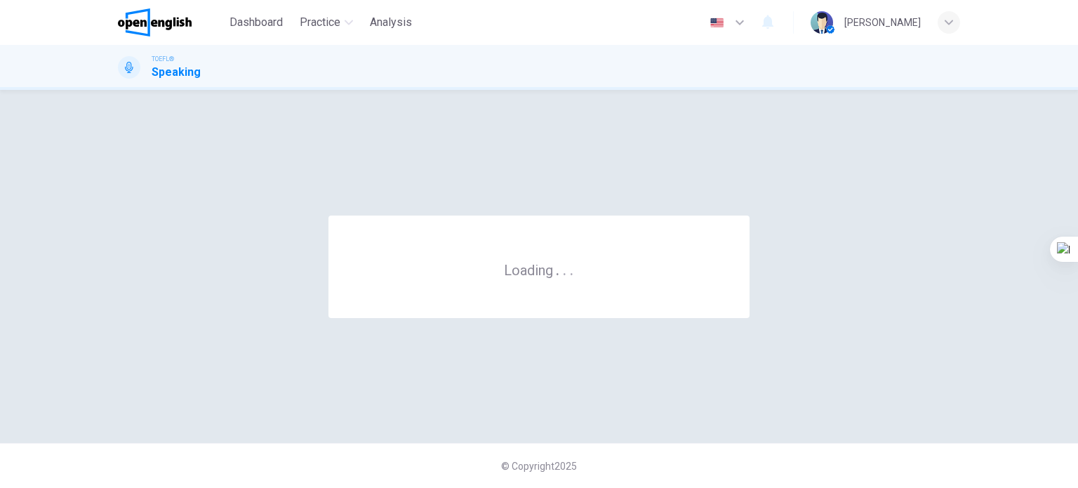
scroll to position [0, 0]
